Goal: Check status: Check status

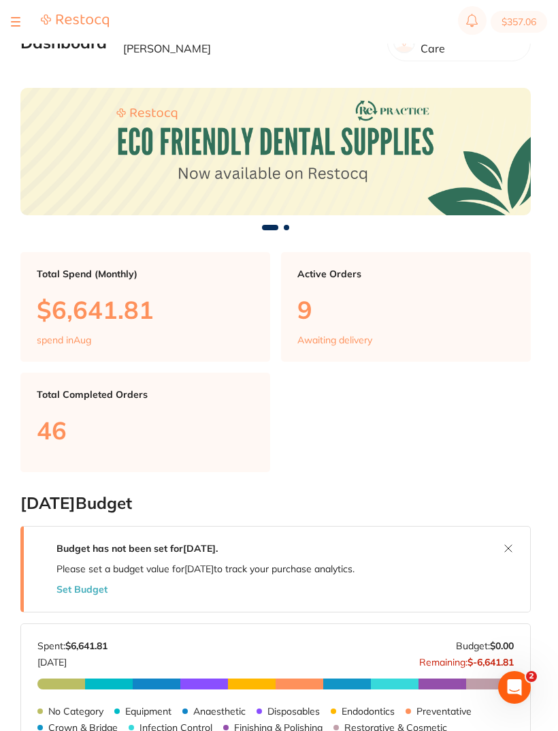
click at [29, 33] on section "$357.06" at bounding box center [279, 22] width 558 height 44
click at [33, 29] on div at bounding box center [60, 22] width 98 height 16
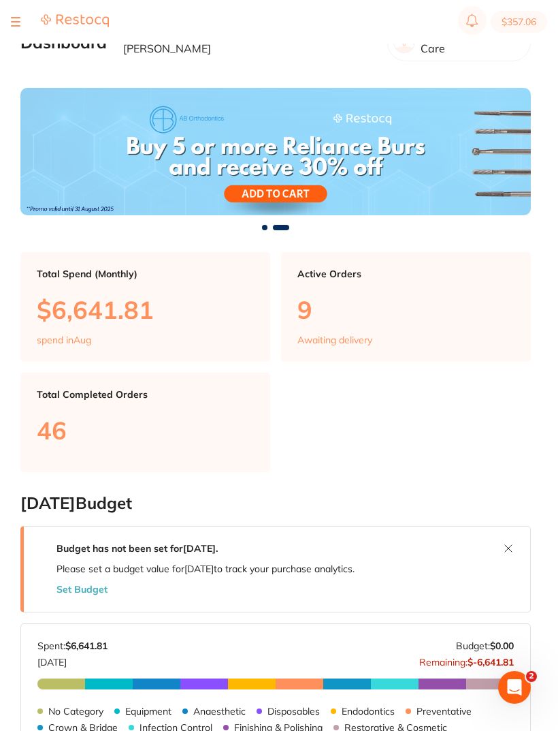
click at [14, 22] on button at bounding box center [16, 21] width 10 height 1
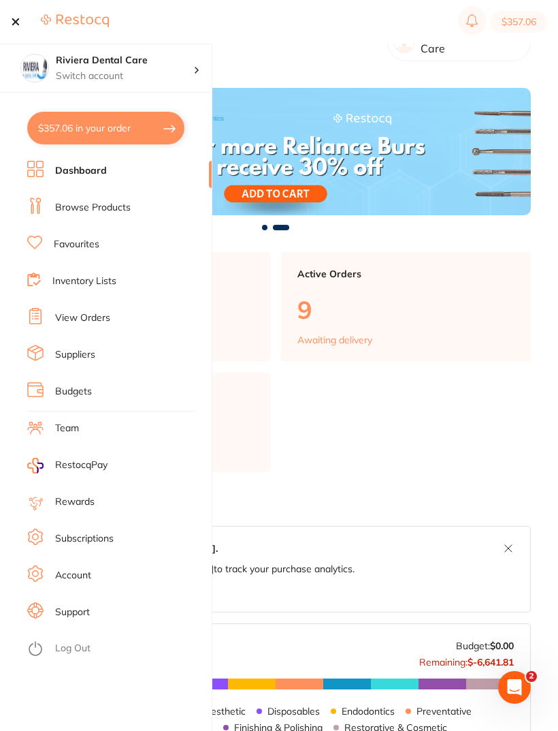
click at [84, 317] on link "View Orders" at bounding box center [82, 318] width 55 height 14
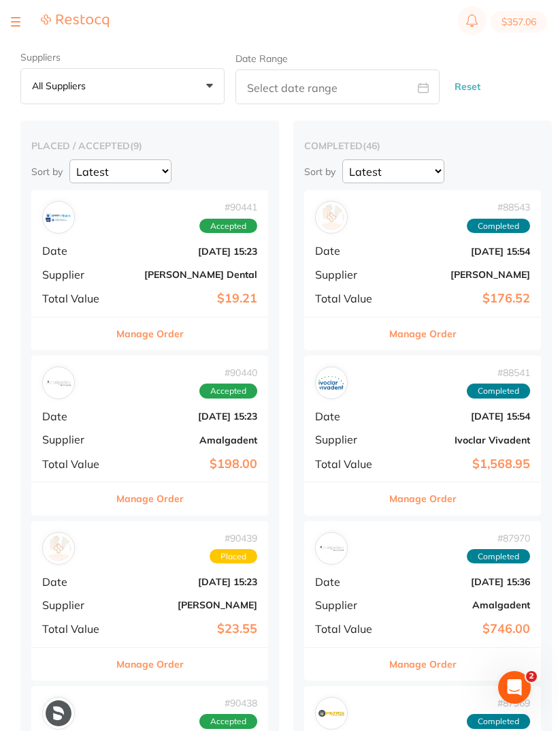
click at [145, 429] on div "# 90440 Accepted Date [DATE] 15:23 Supplier Amalgadent Total Value $198.00" at bounding box center [149, 418] width 237 height 126
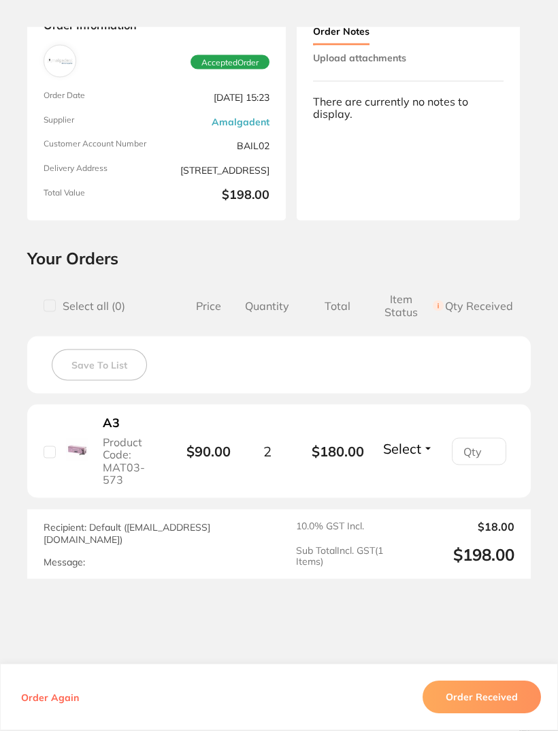
scroll to position [213, 0]
click at [485, 714] on button "Order Received" at bounding box center [482, 697] width 118 height 33
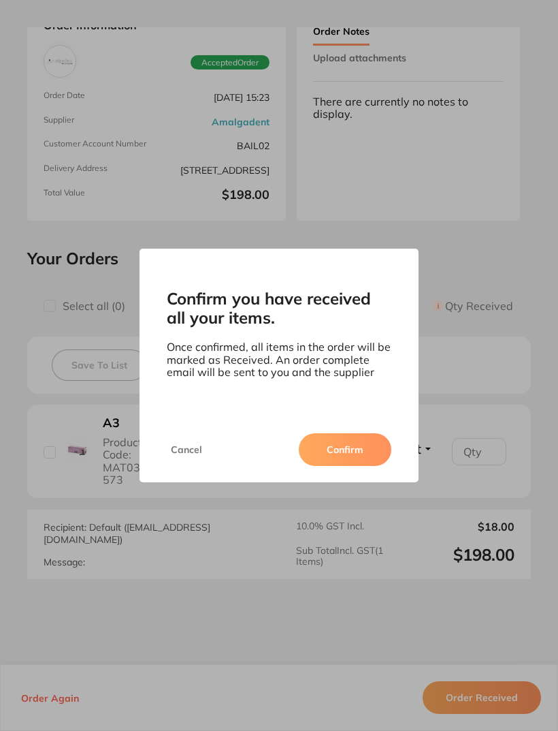
click at [330, 462] on button "Confirm" at bounding box center [345, 449] width 93 height 33
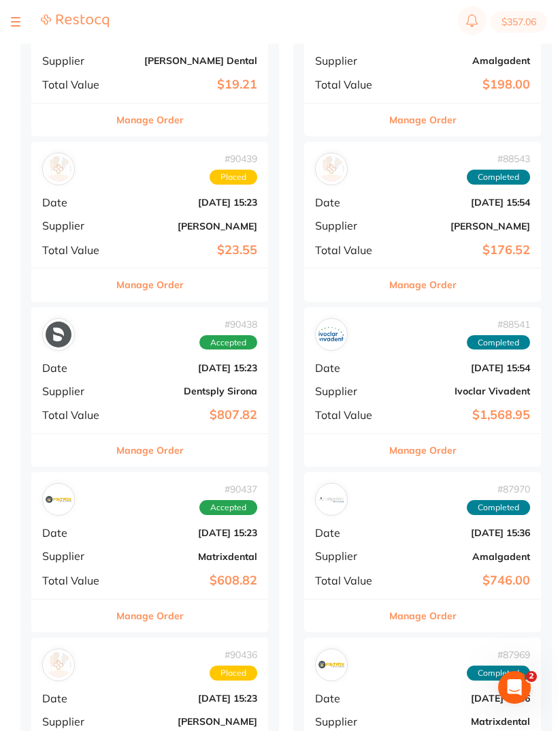
click at [134, 376] on div "# 90438 Accepted Date [DATE] 15:23 Supplier Dentsply Sirona Total Value $807.82" at bounding box center [149, 370] width 237 height 126
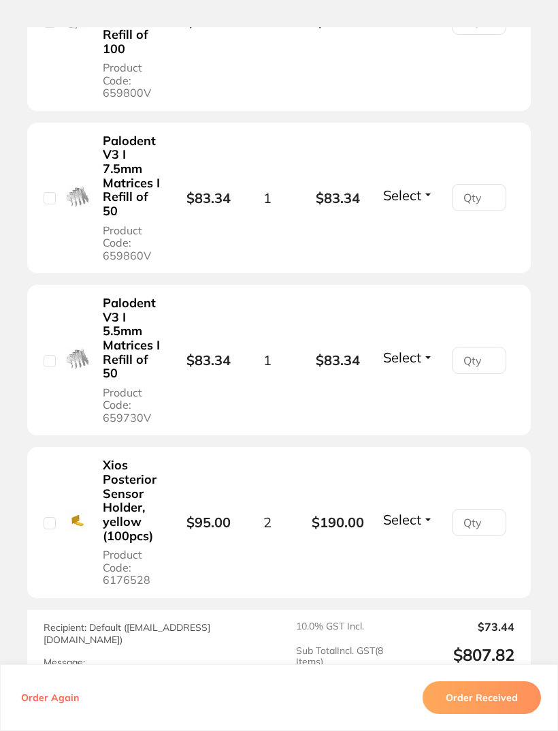
scroll to position [1263, 0]
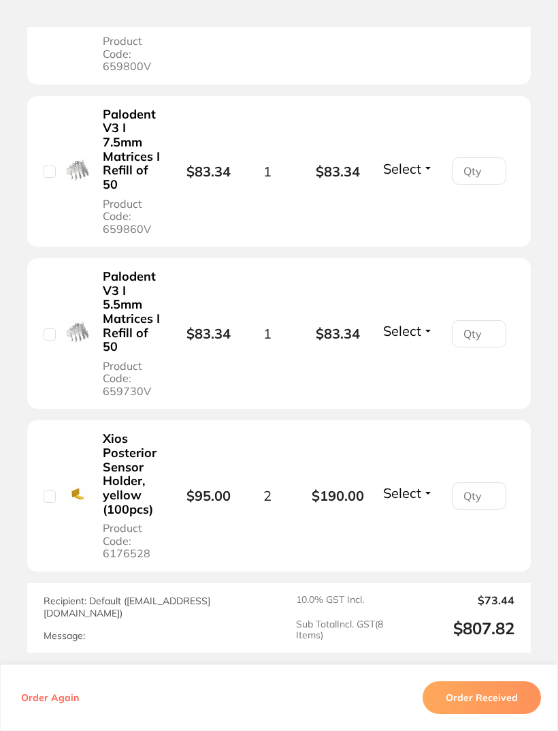
click at [477, 714] on button "Order Received" at bounding box center [482, 697] width 118 height 33
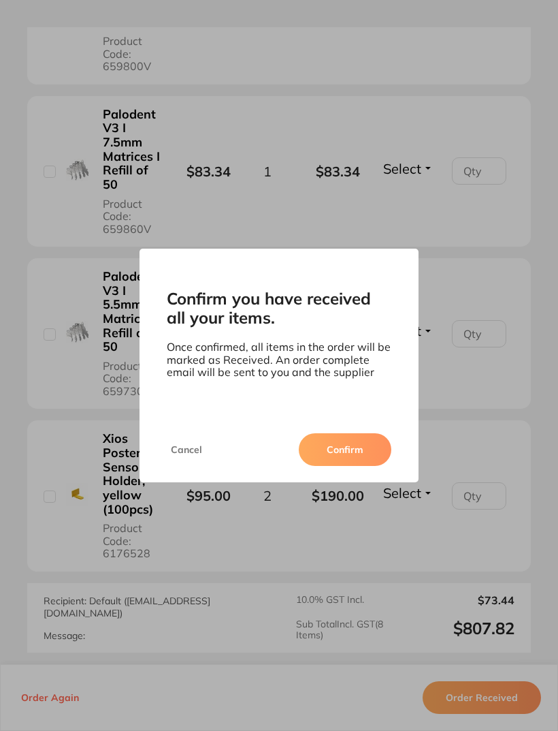
click at [343, 464] on button "Confirm" at bounding box center [345, 449] width 93 height 33
